Goal: Obtain resource: Obtain resource

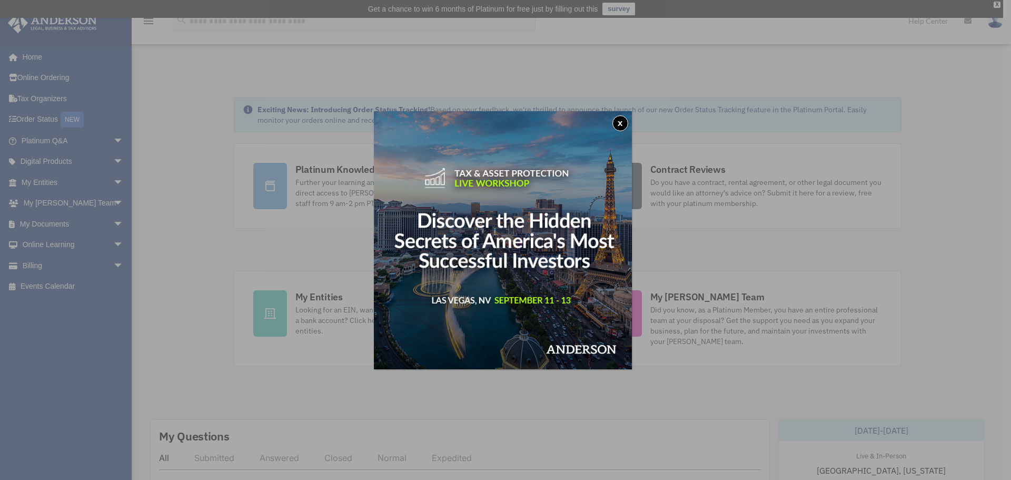
click at [632, 124] on img at bounding box center [503, 240] width 258 height 258
click at [621, 126] on button "x" at bounding box center [620, 123] width 16 height 16
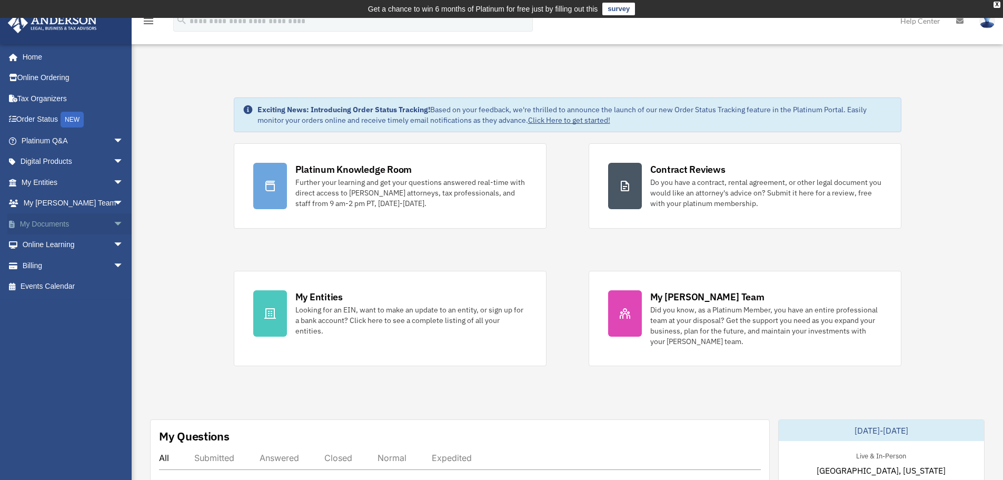
click at [113, 221] on span "arrow_drop_down" at bounding box center [123, 224] width 21 height 22
click at [65, 289] on link "Forms Library" at bounding box center [77, 286] width 125 height 21
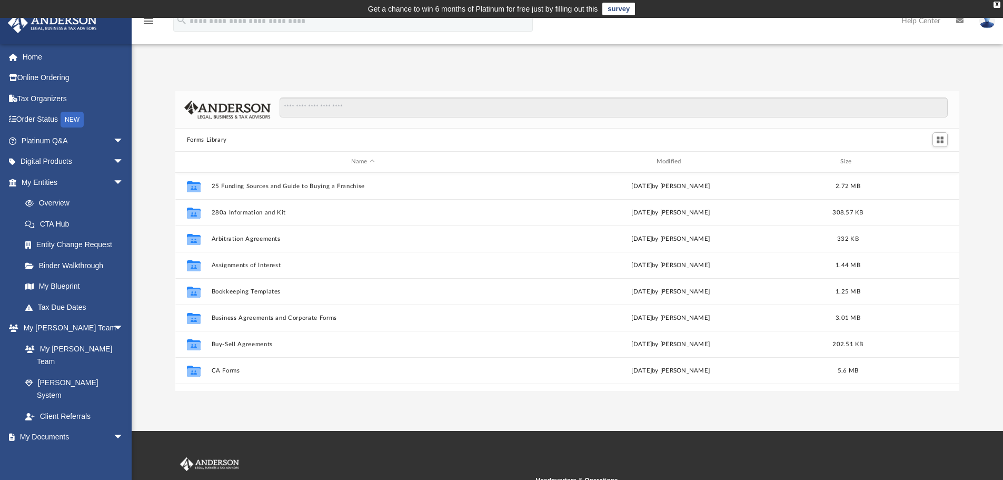
scroll to position [232, 776]
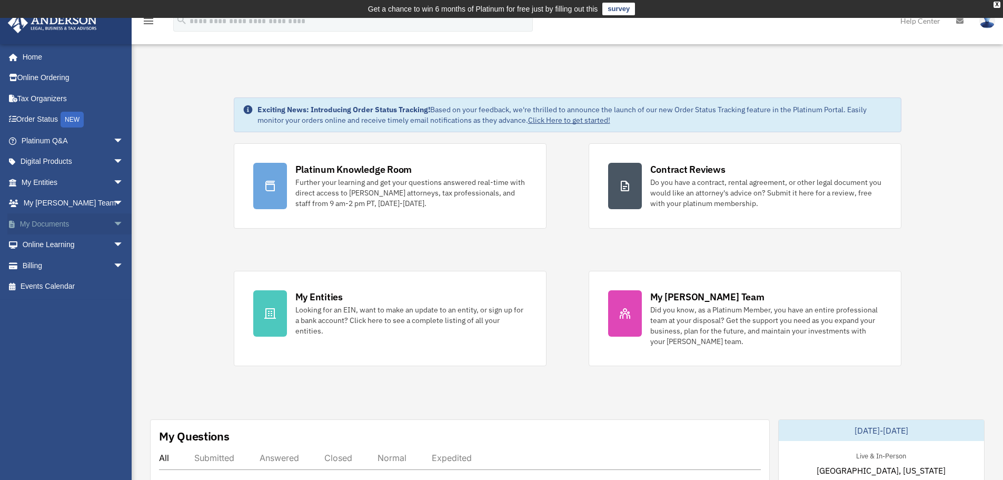
click at [113, 229] on span "arrow_drop_down" at bounding box center [123, 224] width 21 height 22
click at [77, 284] on link "Forms Library" at bounding box center [77, 286] width 125 height 21
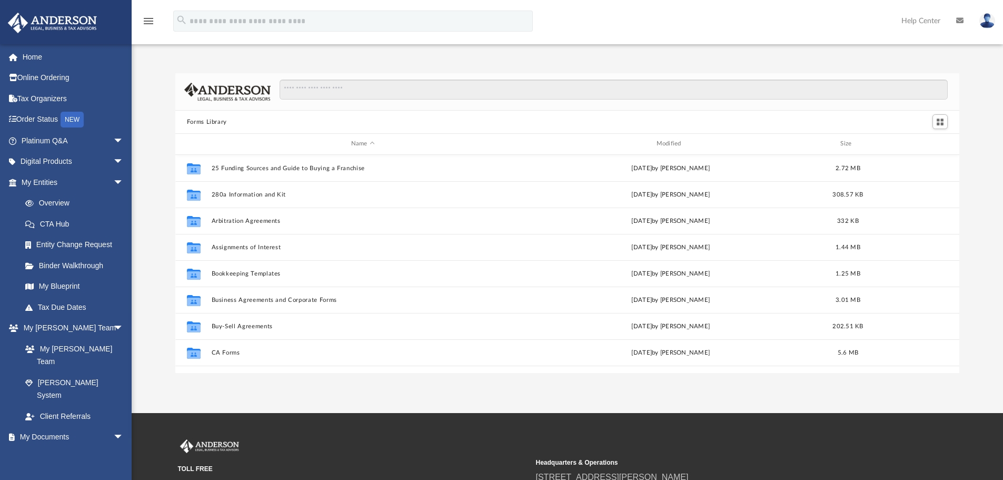
scroll to position [232, 776]
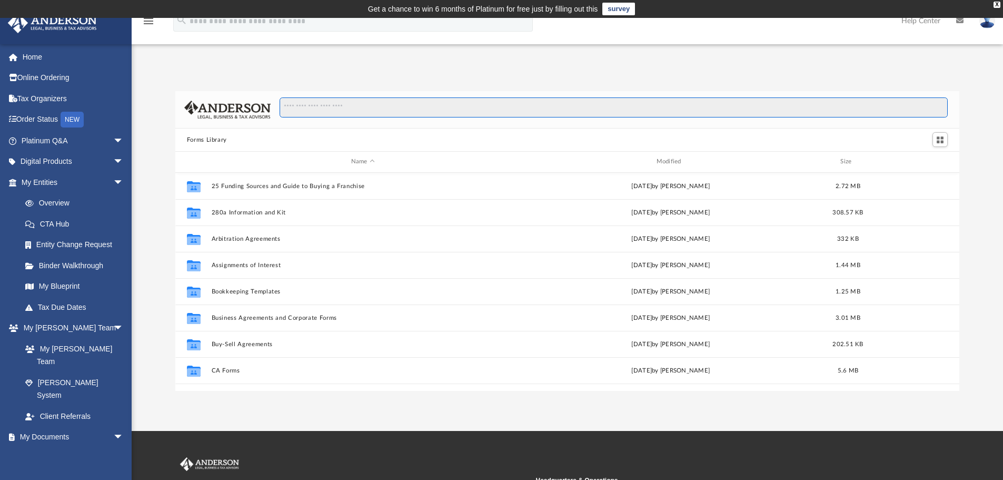
click at [350, 110] on input "Search files and folders" at bounding box center [614, 107] width 668 height 20
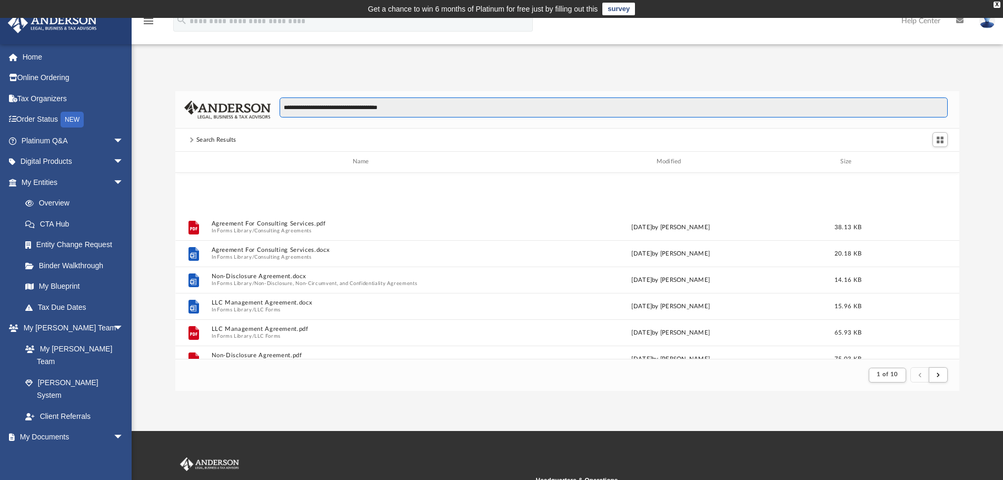
scroll to position [632, 0]
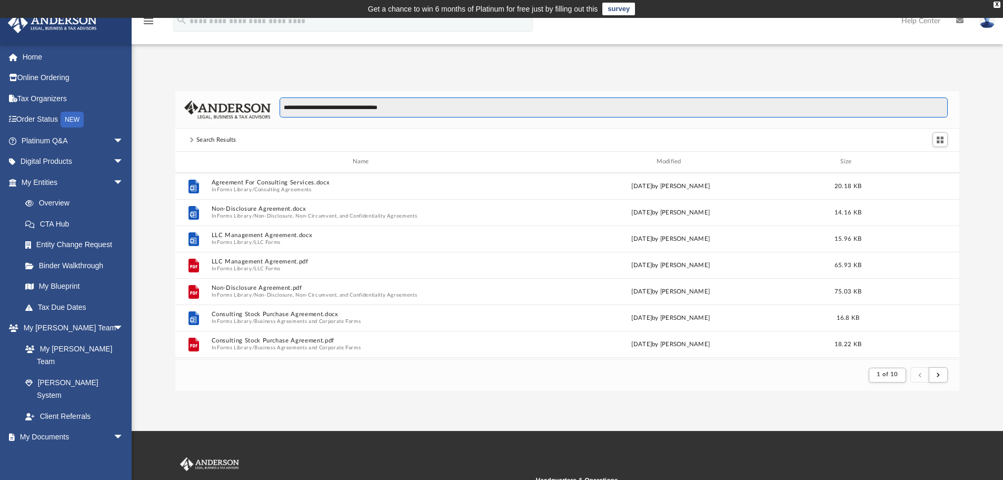
drag, startPoint x: 409, startPoint y: 107, endPoint x: 334, endPoint y: 106, distance: 74.8
click at [334, 106] on input "**********" at bounding box center [614, 107] width 668 height 20
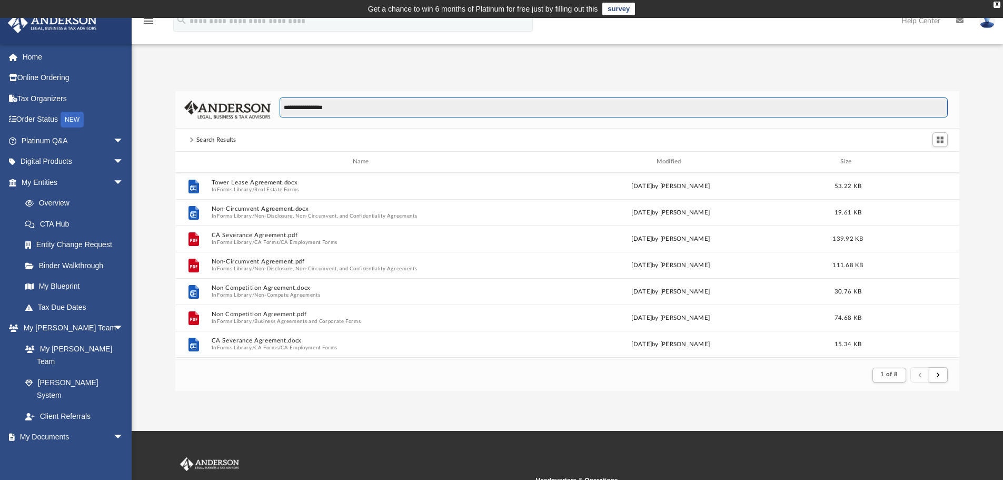
scroll to position [1131, 0]
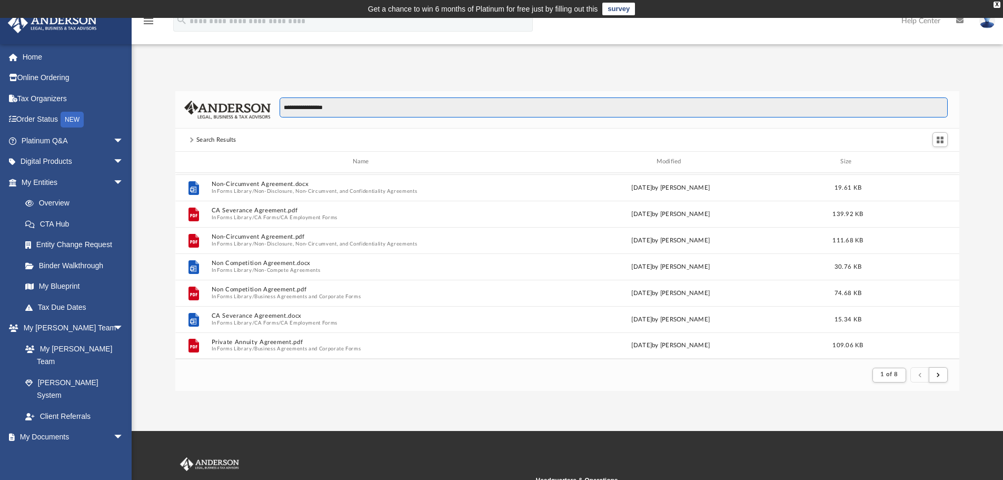
drag, startPoint x: 350, startPoint y: 108, endPoint x: 222, endPoint y: 108, distance: 127.4
click at [222, 108] on div "**********" at bounding box center [567, 109] width 785 height 37
click at [933, 373] on button "submit" at bounding box center [938, 374] width 19 height 15
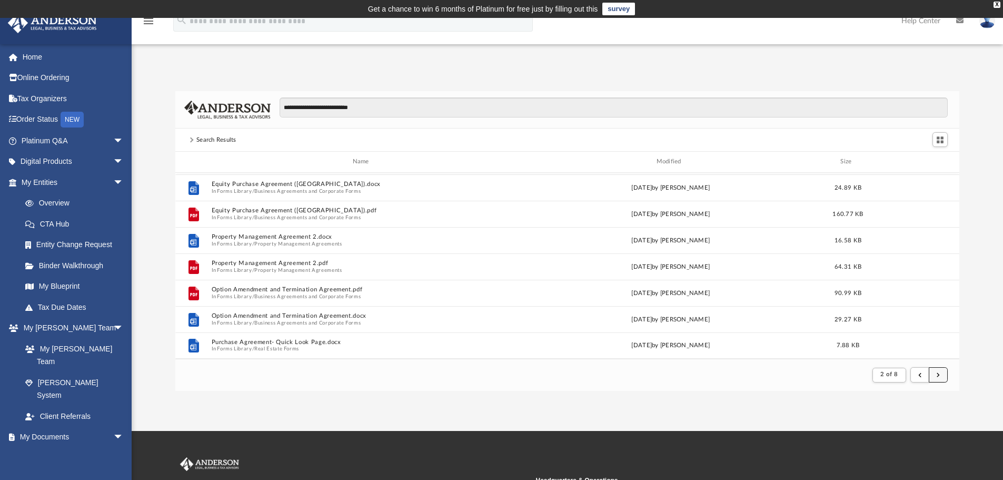
click at [933, 373] on button "submit" at bounding box center [938, 374] width 19 height 15
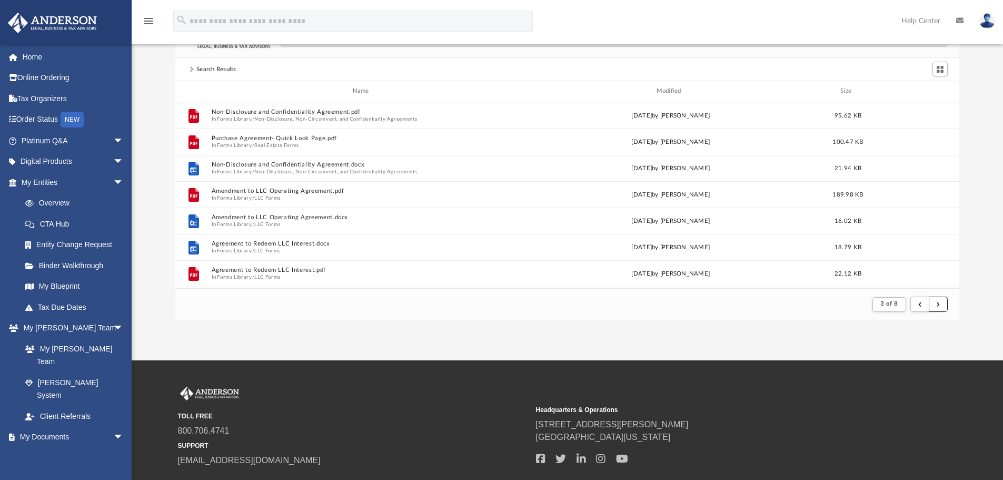
scroll to position [0, 0]
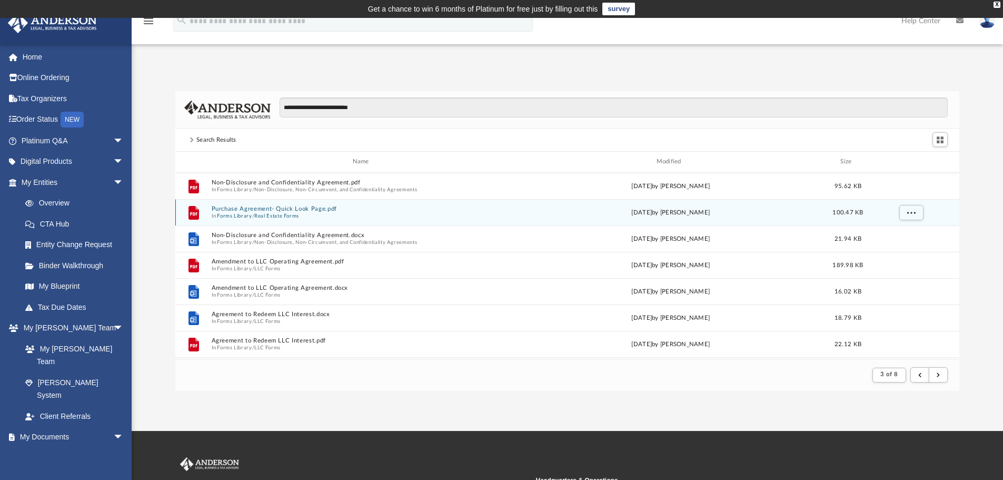
click at [332, 213] on span "In Forms Library / Real Estate Forms" at bounding box center [362, 215] width 303 height 7
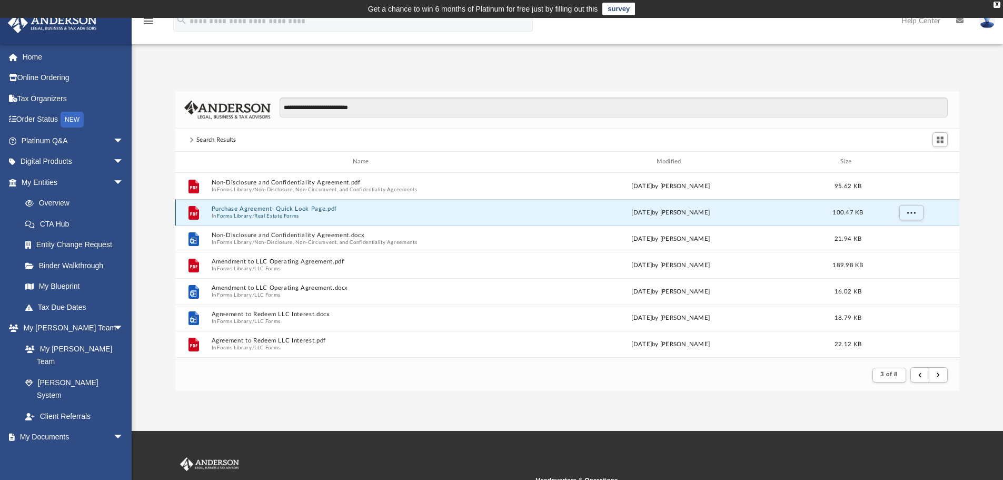
click at [332, 211] on button "Purchase Agreement- Quick Look Page.pdf" at bounding box center [362, 208] width 303 height 7
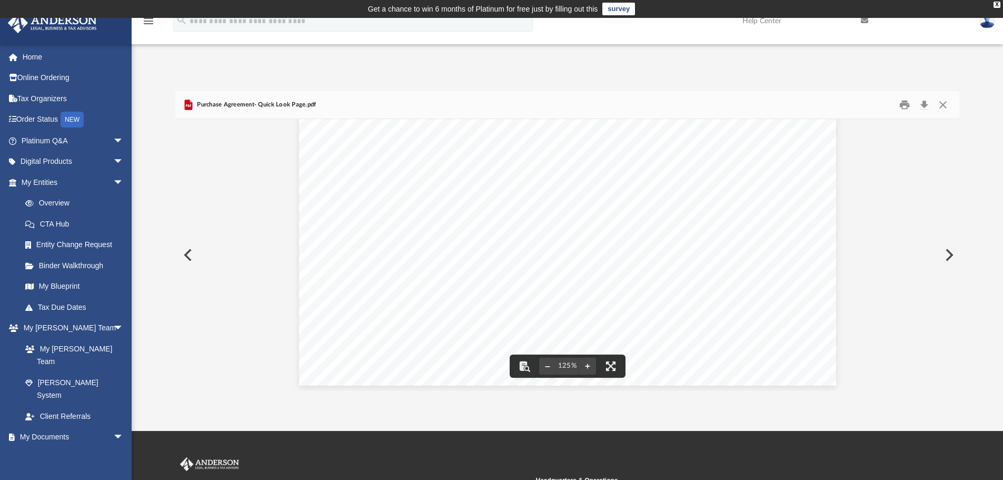
scroll to position [439, 0]
click at [942, 105] on button "Close" at bounding box center [943, 105] width 19 height 16
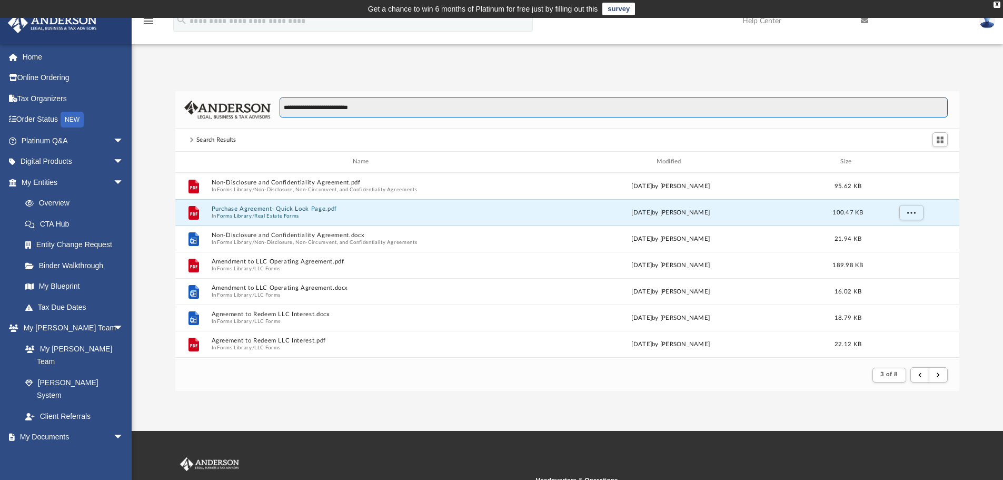
drag, startPoint x: 370, startPoint y: 106, endPoint x: 213, endPoint y: 106, distance: 156.9
click at [209, 106] on div "**********" at bounding box center [567, 109] width 785 height 37
type input "**********"
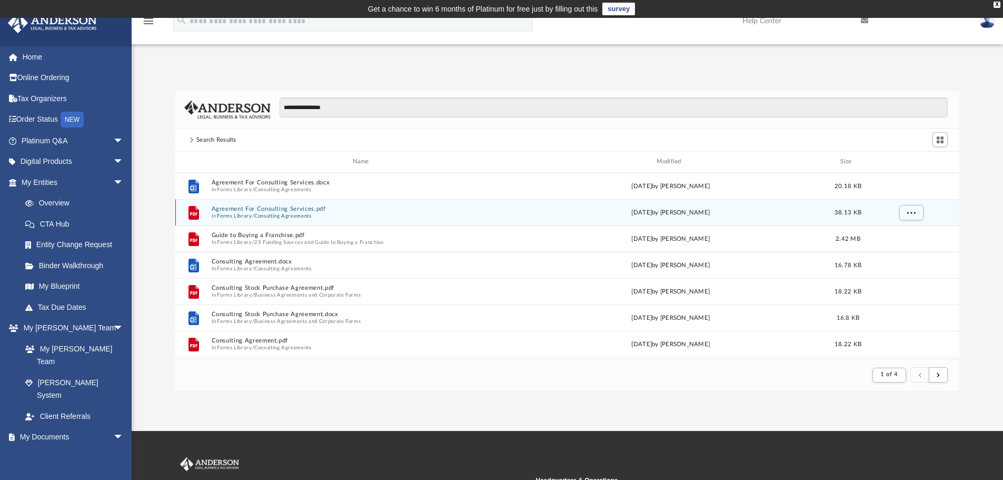
click at [464, 218] on span "In Forms Library / Consulting Agreements" at bounding box center [362, 215] width 303 height 7
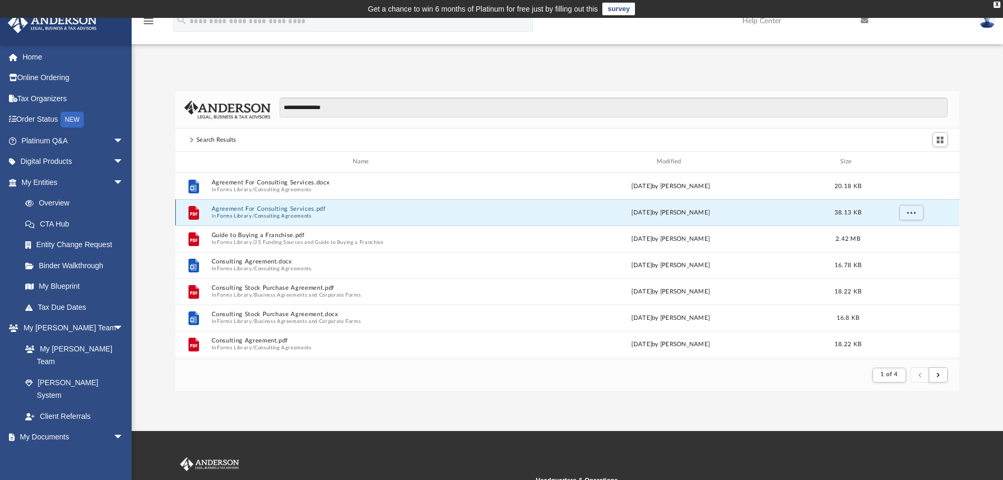
click at [300, 207] on button "Agreement For Consulting Services.pdf" at bounding box center [362, 208] width 303 height 7
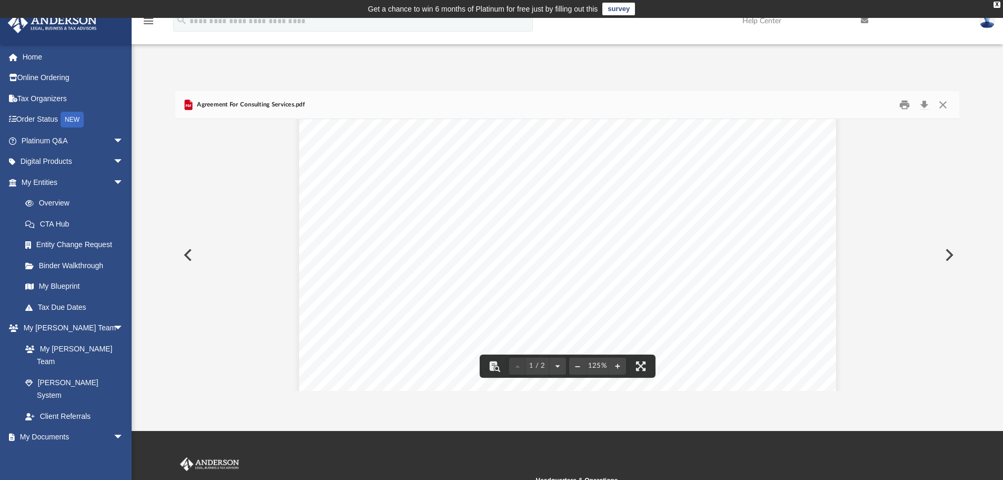
scroll to position [0, 0]
click at [945, 104] on button "Close" at bounding box center [943, 105] width 19 height 16
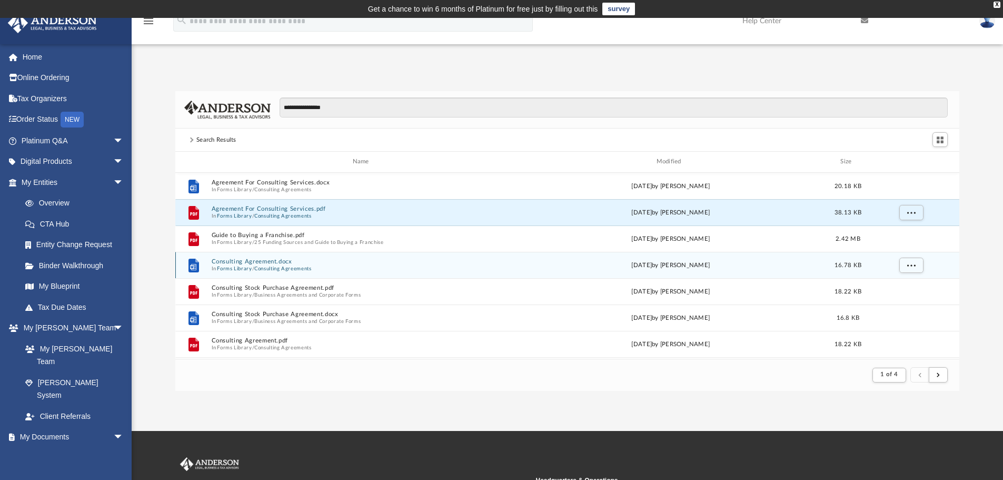
click at [285, 262] on button "Consulting Agreement.docx" at bounding box center [362, 261] width 303 height 7
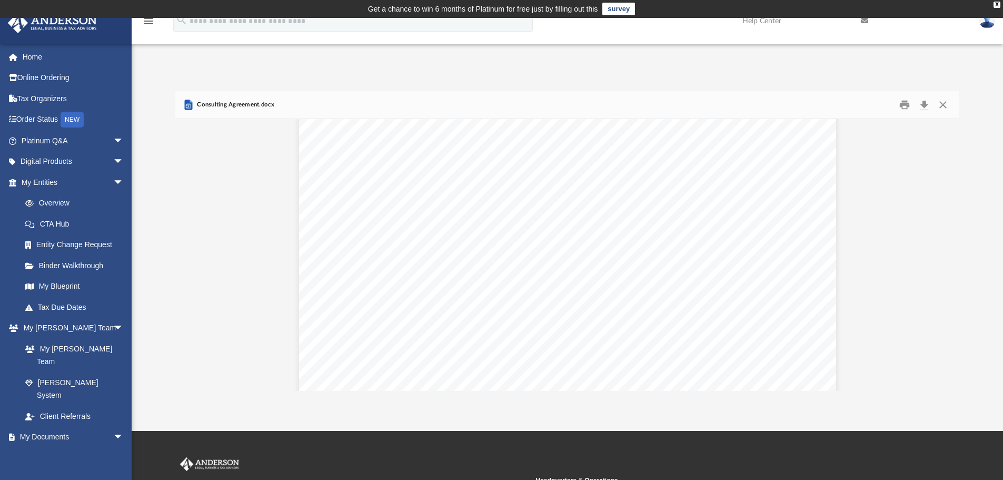
scroll to position [1150, 0]
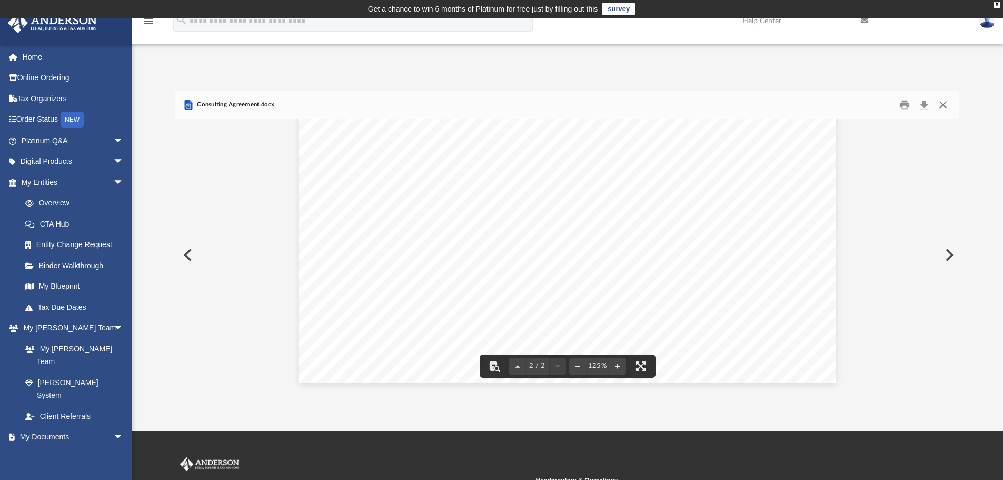
click at [944, 101] on button "Close" at bounding box center [943, 105] width 19 height 16
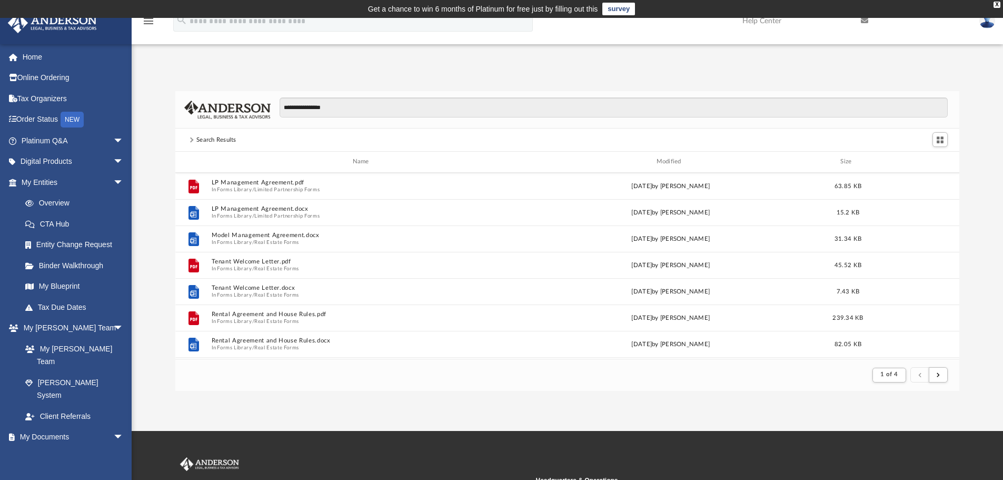
scroll to position [369, 0]
click at [201, 139] on div "Search Results" at bounding box center [216, 139] width 40 height 9
drag, startPoint x: 347, startPoint y: 105, endPoint x: 236, endPoint y: 105, distance: 110.6
click at [236, 105] on div "**********" at bounding box center [567, 109] width 785 height 37
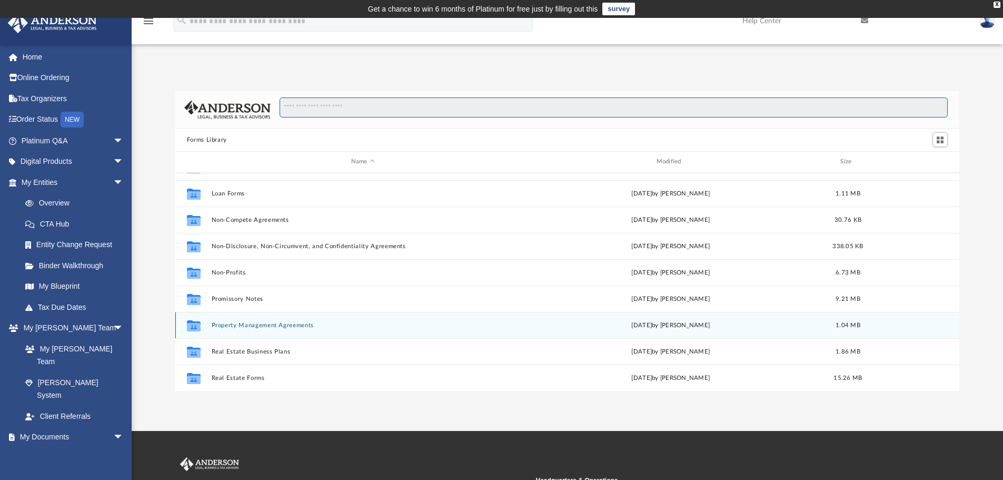
scroll to position [467, 0]
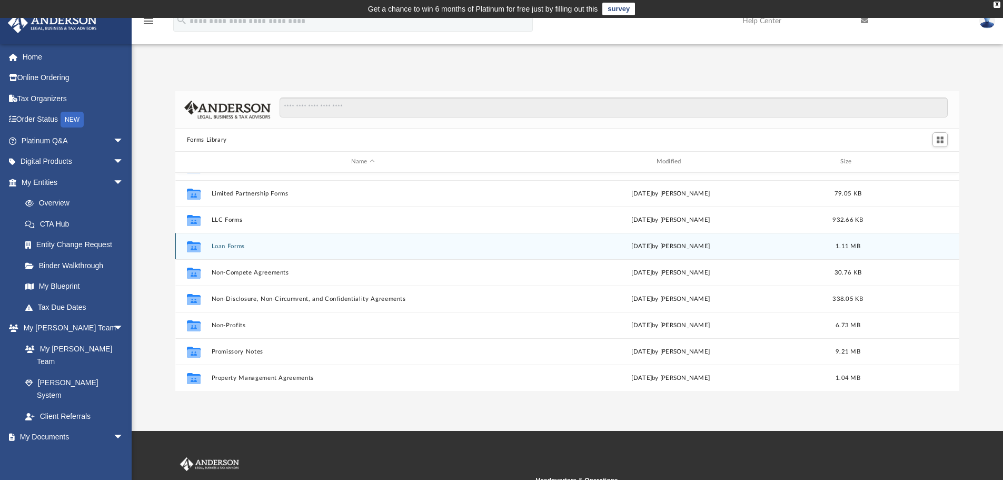
click at [230, 244] on button "Loan Forms" at bounding box center [362, 246] width 303 height 7
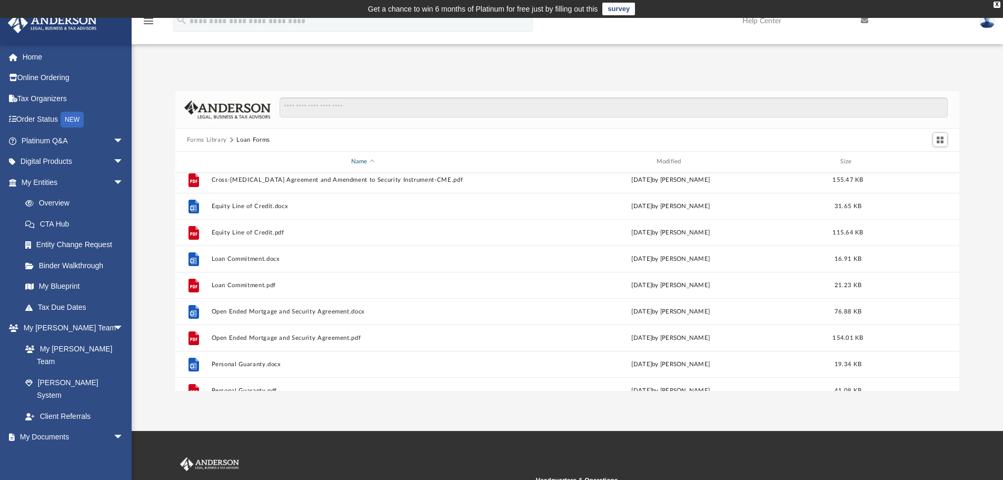
scroll to position [0, 0]
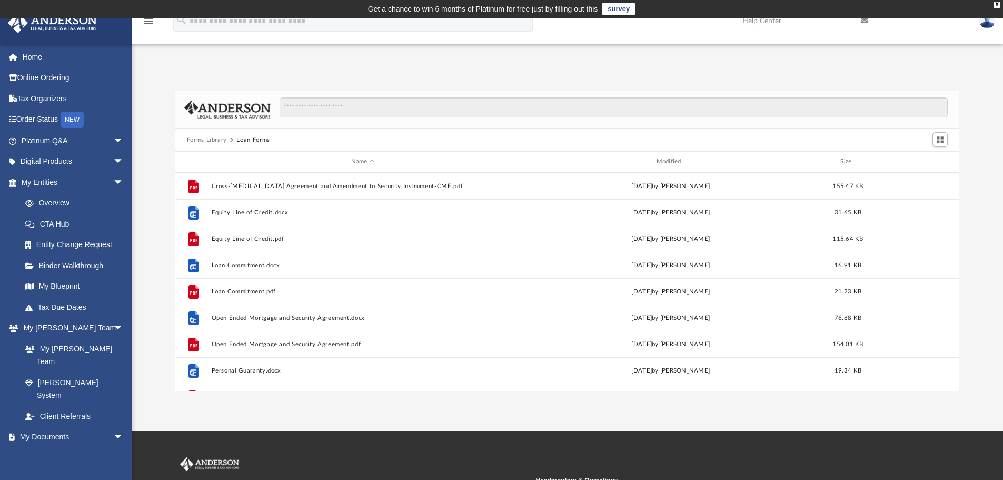
click at [200, 143] on button "Forms Library" at bounding box center [207, 139] width 40 height 9
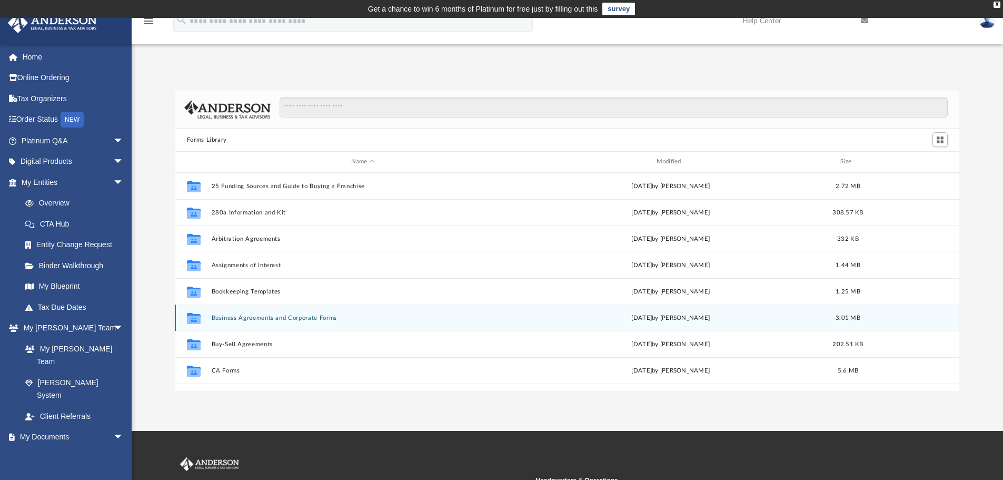
click at [320, 317] on button "Business Agreements and Corporate Forms" at bounding box center [362, 317] width 303 height 7
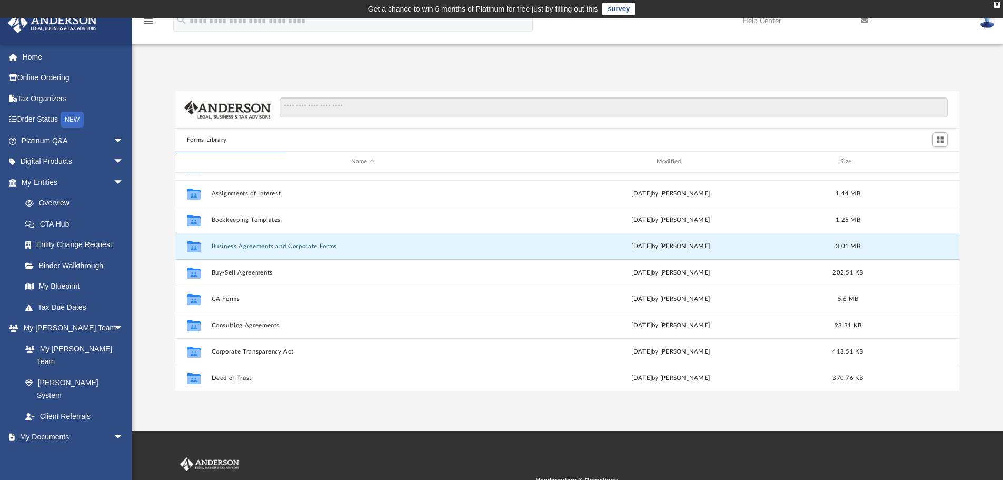
scroll to position [53, 0]
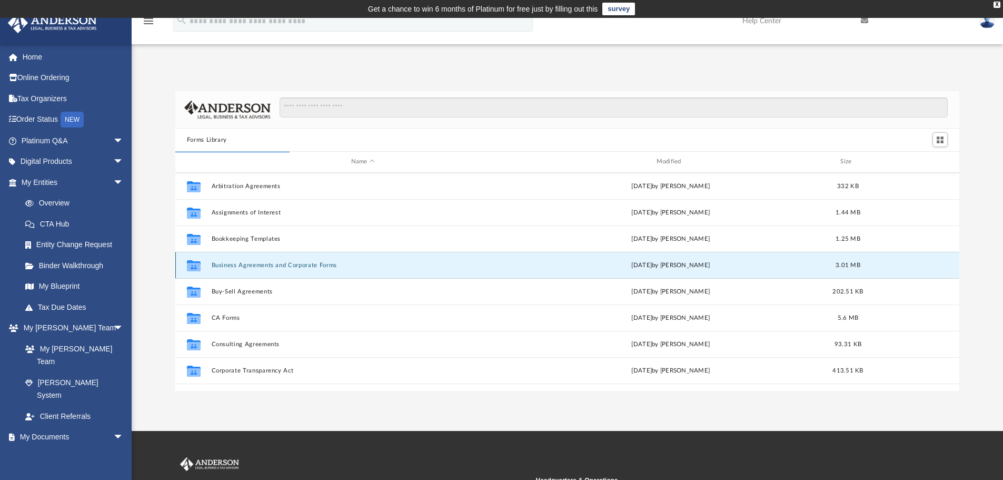
click at [318, 267] on button "Business Agreements and Corporate Forms" at bounding box center [362, 265] width 303 height 7
click at [192, 269] on icon "grid" at bounding box center [194, 265] width 14 height 11
click at [296, 262] on button "Business Agreements and Corporate Forms" at bounding box center [362, 265] width 303 height 7
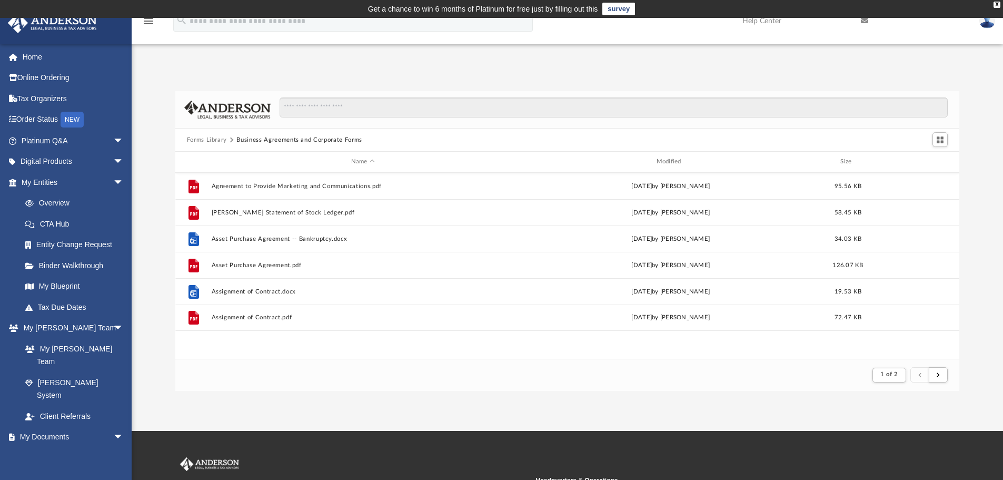
scroll to position [0, 0]
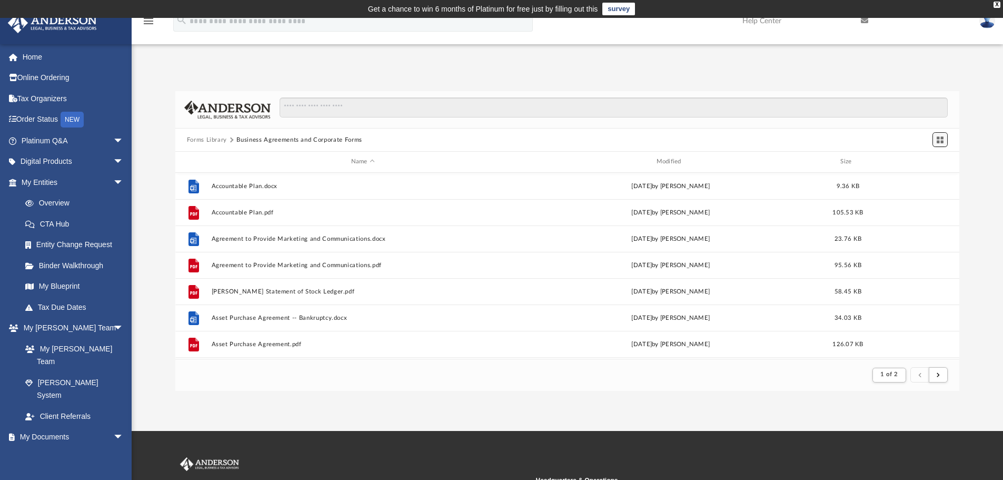
click at [940, 140] on span "Switch to Grid View" at bounding box center [940, 139] width 9 height 9
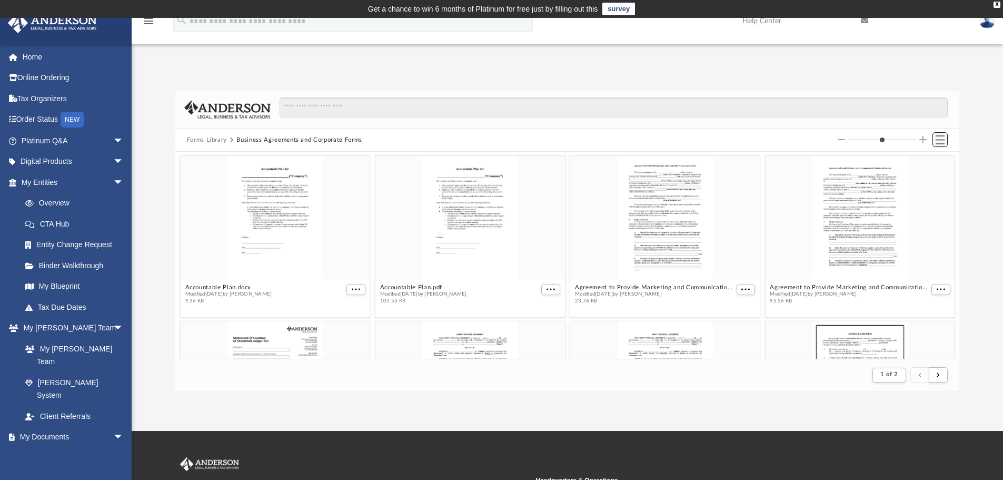
scroll to position [199, 776]
click at [938, 141] on span "Switch to List View" at bounding box center [940, 139] width 9 height 9
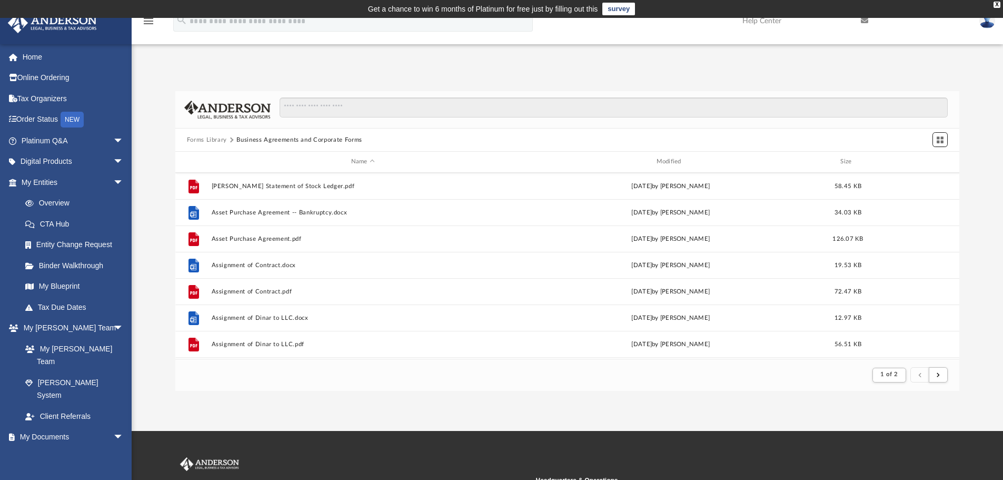
scroll to position [0, 0]
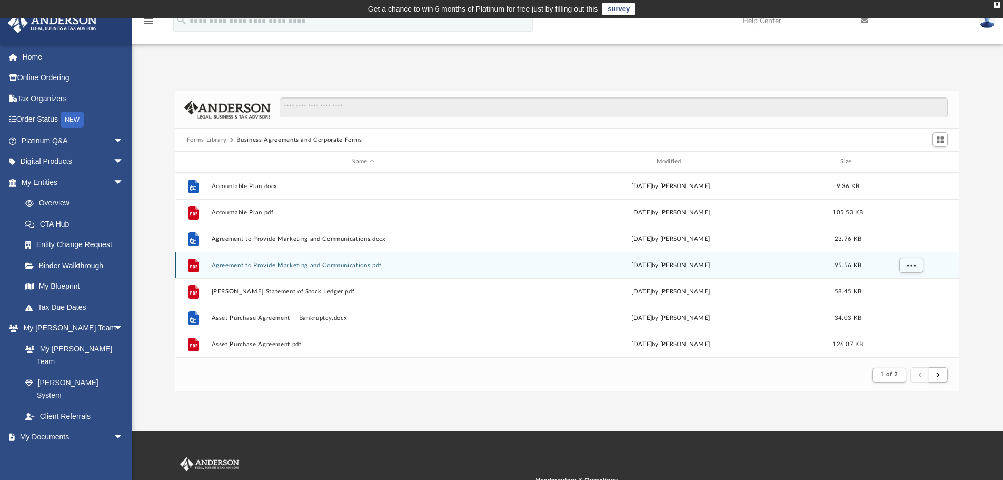
click at [310, 266] on button "Agreement to Provide Marketing and Communications.pdf" at bounding box center [362, 265] width 303 height 7
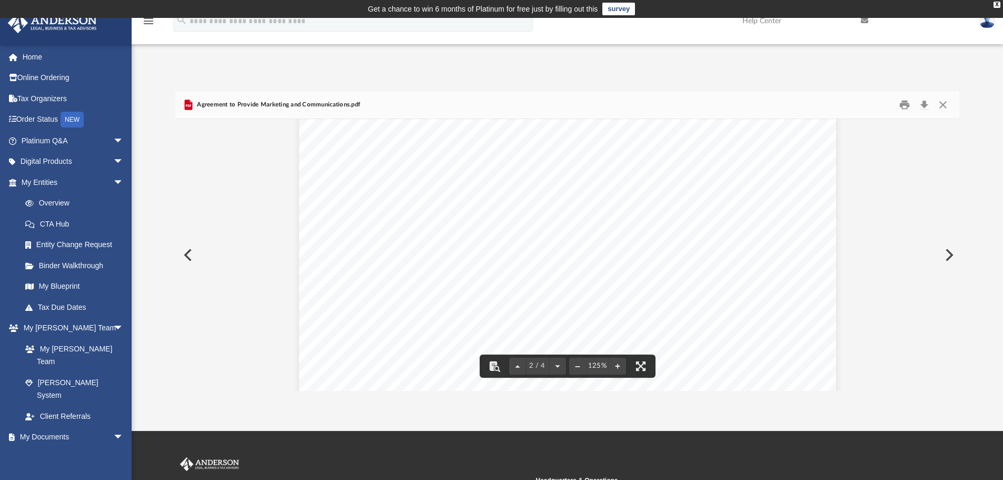
scroll to position [737, 0]
click at [944, 102] on button "Close" at bounding box center [943, 105] width 19 height 16
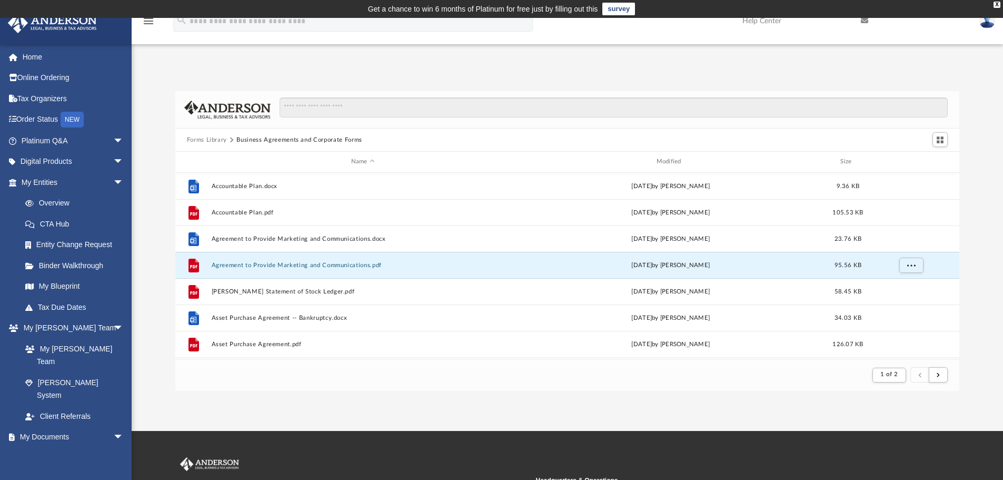
click at [210, 141] on button "Forms Library" at bounding box center [207, 139] width 40 height 9
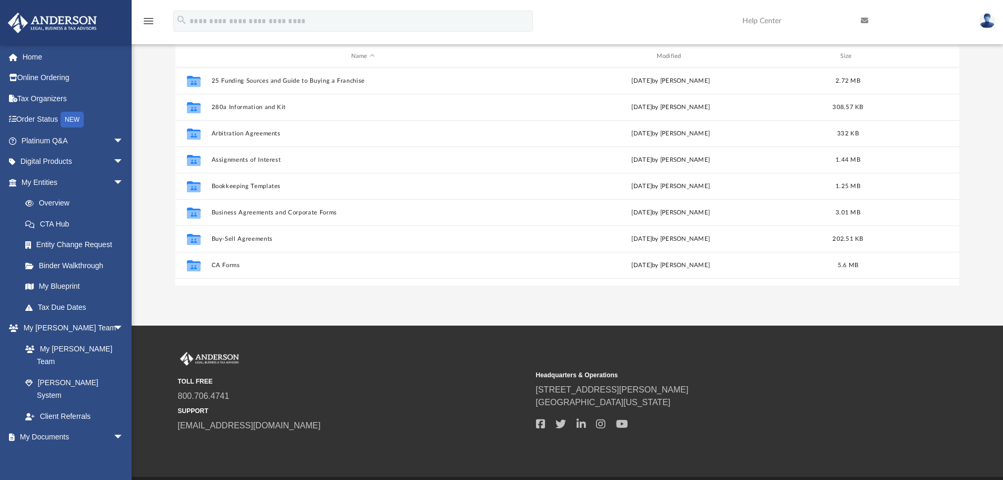
scroll to position [0, 0]
